Goal: Transaction & Acquisition: Purchase product/service

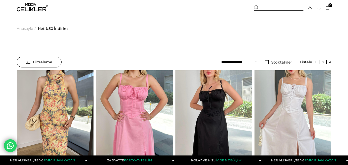
click at [49, 63] on span "Filtreleme" at bounding box center [39, 62] width 26 height 10
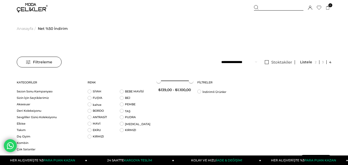
scroll to position [26, 0]
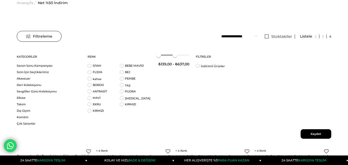
drag, startPoint x: 192, startPoint y: 56, endPoint x: 176, endPoint y: 59, distance: 16.5
click at [176, 59] on div "₺139,00 - ₺637,00" at bounding box center [173, 61] width 31 height 22
click at [315, 135] on span "Kaydet" at bounding box center [315, 134] width 31 height 10
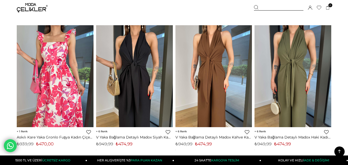
scroll to position [2934, 0]
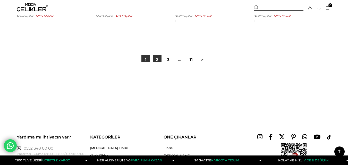
click at [156, 57] on link "2" at bounding box center [157, 59] width 9 height 9
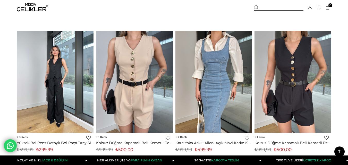
scroll to position [1956, 0]
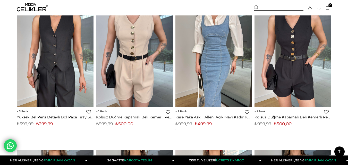
click at [62, 69] on img at bounding box center [55, 56] width 77 height 102
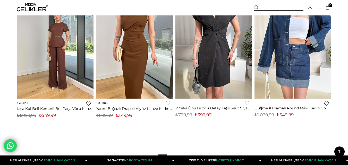
scroll to position [2939, 0]
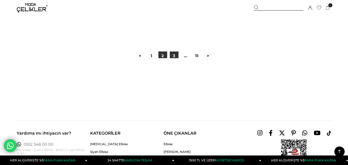
click at [172, 56] on link "3" at bounding box center [174, 55] width 9 height 9
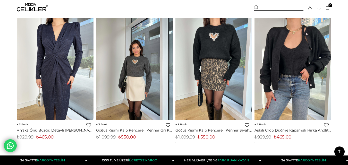
scroll to position [2959, 0]
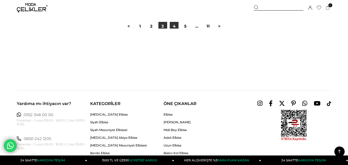
click at [173, 27] on link "4" at bounding box center [174, 26] width 9 height 9
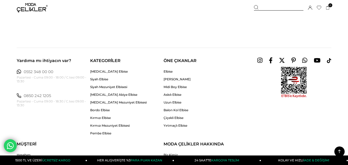
scroll to position [2908, 0]
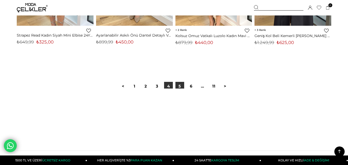
click at [181, 84] on link "5" at bounding box center [179, 86] width 9 height 9
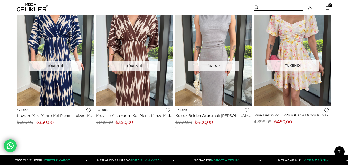
scroll to position [2959, 0]
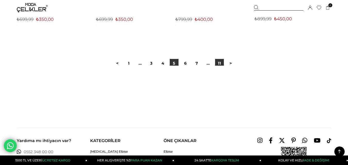
click at [216, 63] on link "11" at bounding box center [219, 63] width 9 height 9
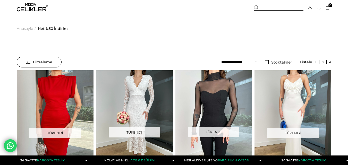
click at [29, 30] on span "Anasayfa" at bounding box center [25, 28] width 16 height 26
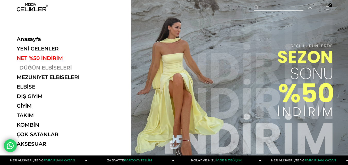
click at [46, 66] on link "DÜĞÜN ELBİSELERİ" at bounding box center [52, 68] width 71 height 6
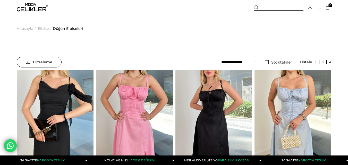
click at [28, 29] on span "Anasayfa" at bounding box center [25, 28] width 16 height 26
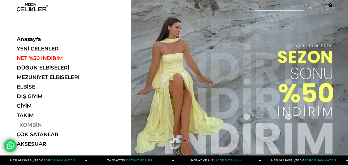
click at [28, 124] on link "KOMBİN" at bounding box center [52, 125] width 71 height 6
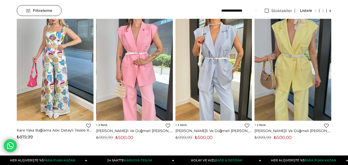
click at [141, 72] on div at bounding box center [135, 70] width 230 height 102
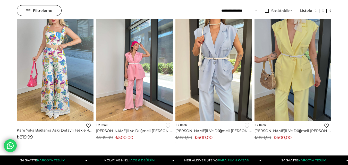
click at [115, 63] on div at bounding box center [211, 70] width 230 height 102
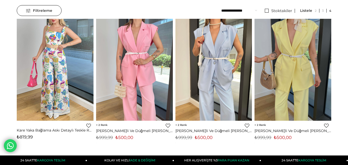
click at [121, 60] on img at bounding box center [134, 70] width 77 height 102
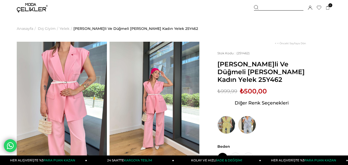
scroll to position [77, 0]
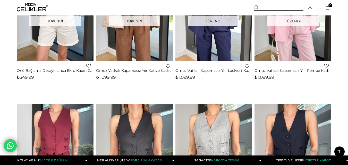
scroll to position [1151, 0]
